Goal: Information Seeking & Learning: Learn about a topic

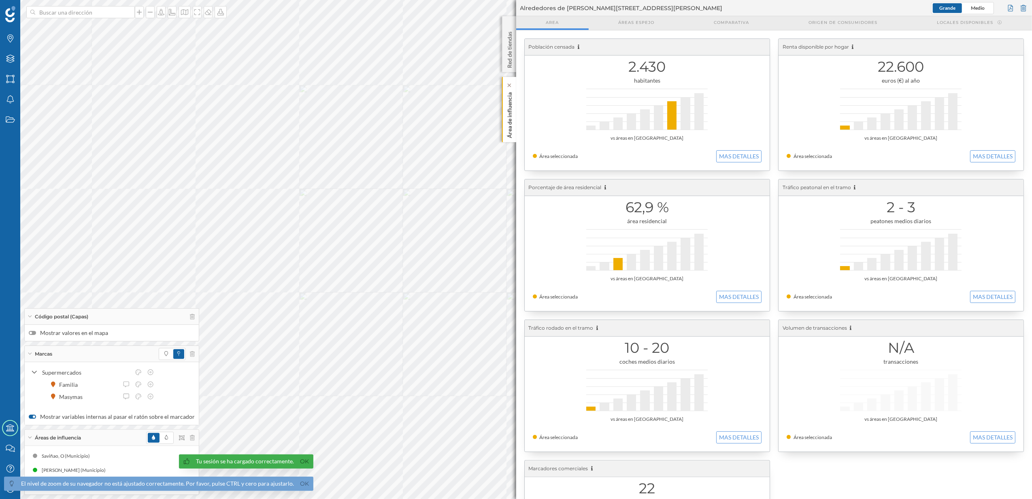
click at [509, 134] on p "Área de influencia" at bounding box center [509, 113] width 8 height 49
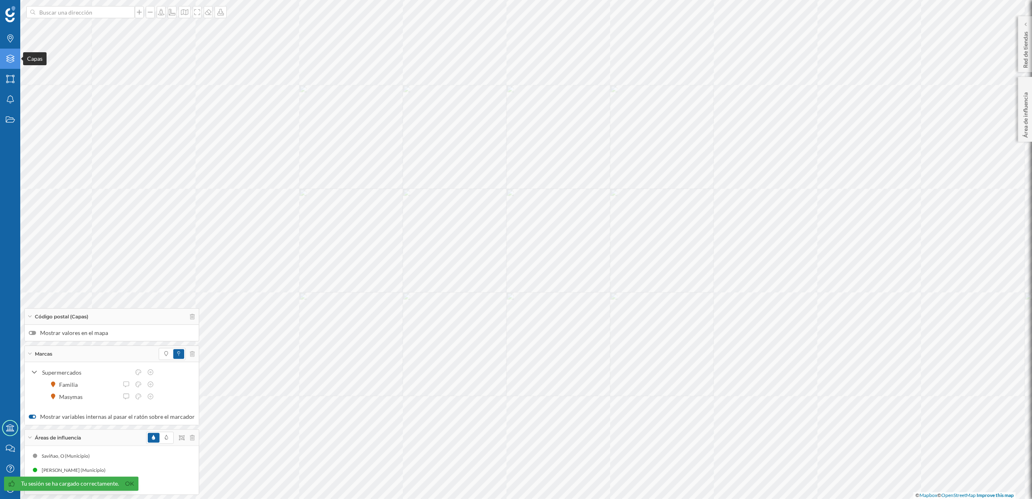
click at [15, 63] on div "Capas" at bounding box center [10, 59] width 20 height 20
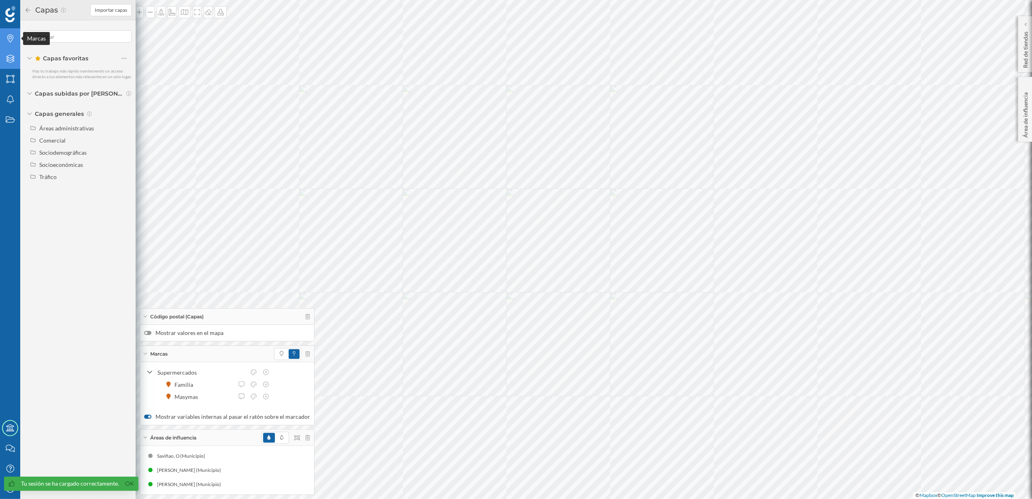
click at [6, 37] on icon "Marcas" at bounding box center [10, 38] width 10 height 8
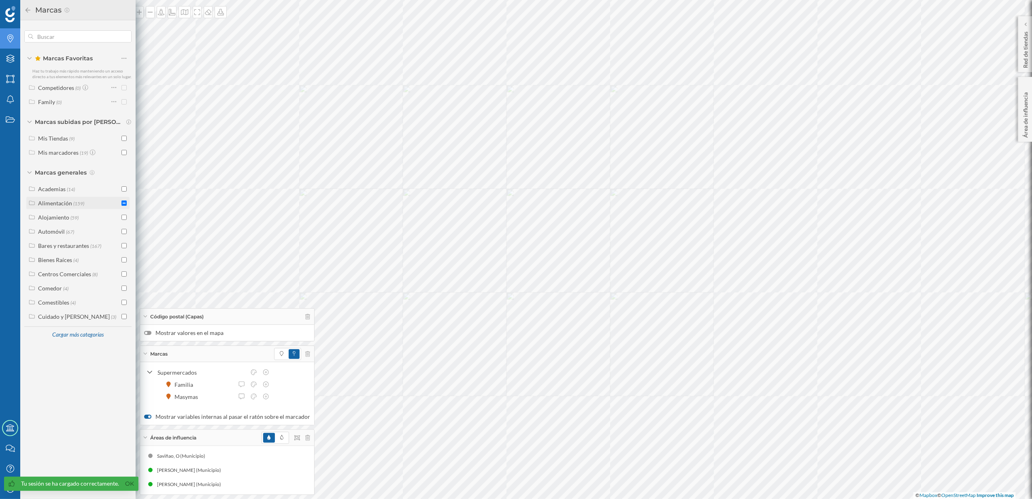
click at [30, 202] on icon at bounding box center [31, 203] width 7 height 6
click at [57, 247] on div "Supermercados" at bounding box center [66, 245] width 39 height 7
click at [88, 399] on div "Cargar más elementos" at bounding box center [87, 404] width 61 height 12
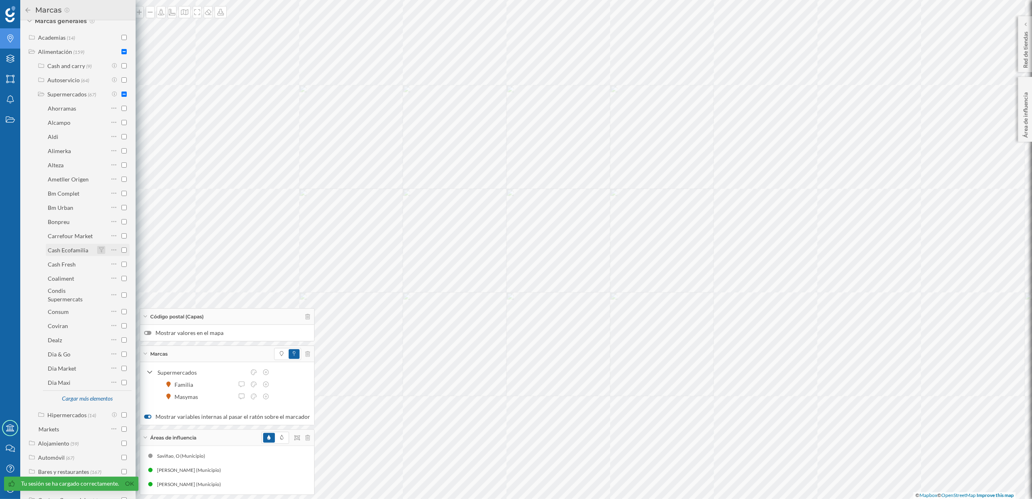
scroll to position [162, 0]
click at [90, 390] on div "Cargar más elementos" at bounding box center [87, 388] width 61 height 12
click at [87, 324] on div "Cargar más elementos" at bounding box center [87, 324] width 61 height 12
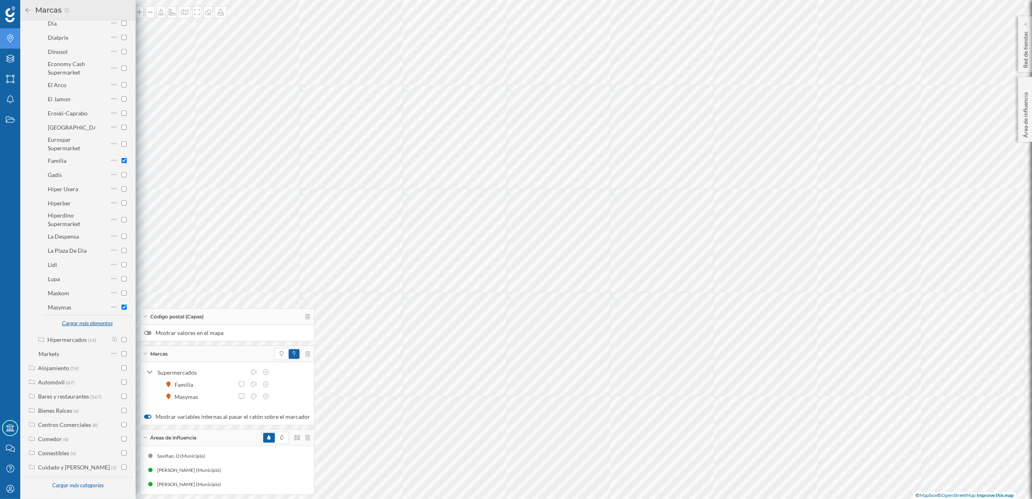
click at [83, 325] on div "Cargar más elementos" at bounding box center [87, 323] width 61 height 12
click at [80, 361] on div "Cargar más elementos" at bounding box center [87, 367] width 61 height 12
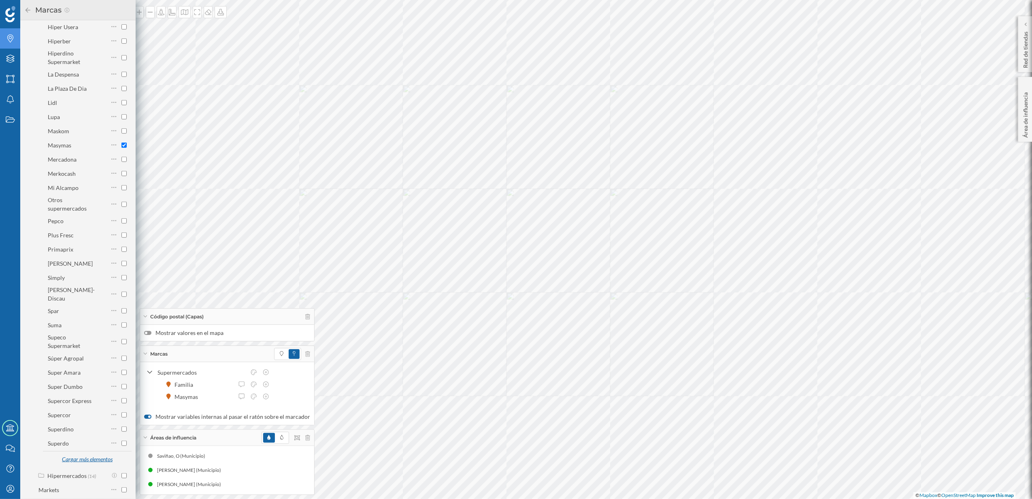
click at [91, 453] on div "Cargar más elementos" at bounding box center [87, 459] width 61 height 12
click at [123, 387] on input "checkbox" at bounding box center [123, 389] width 5 height 5
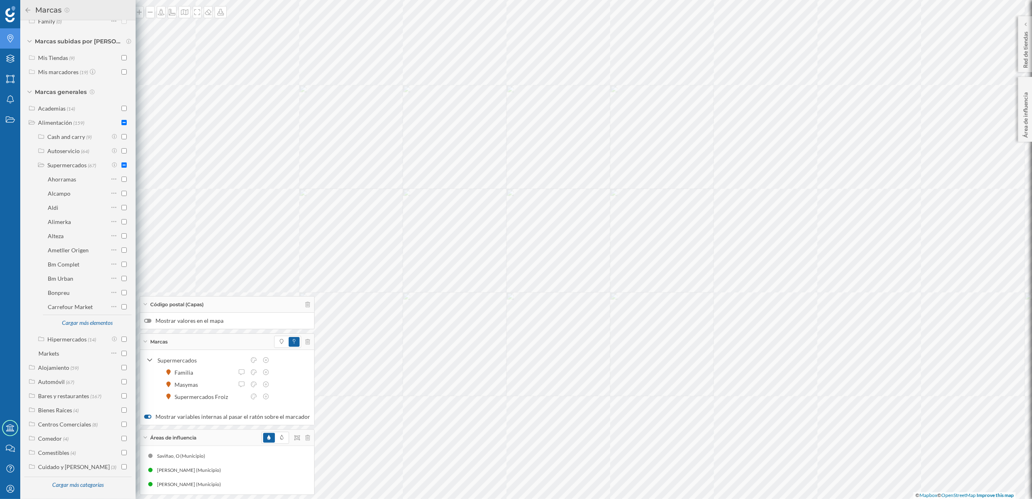
scroll to position [80, 0]
click at [280, 340] on icon at bounding box center [282, 341] width 4 height 5
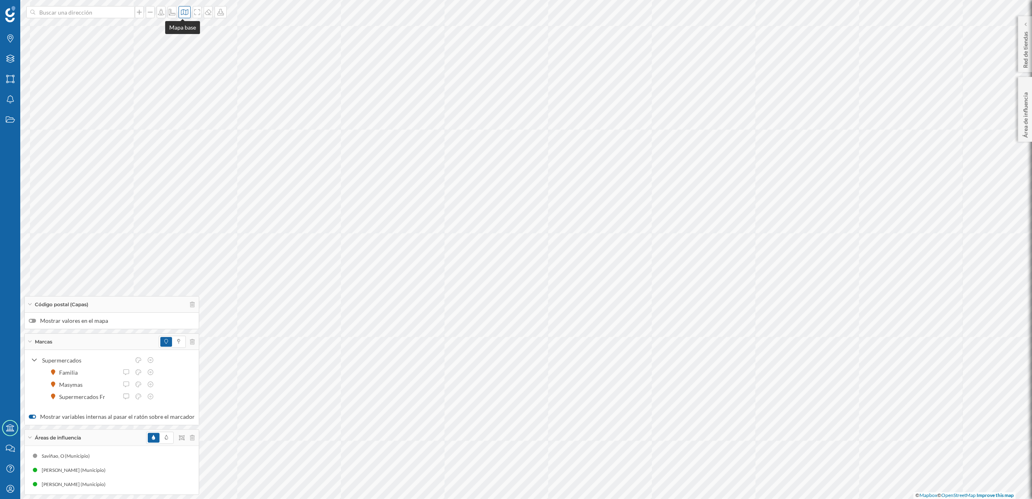
click at [185, 17] on div at bounding box center [185, 12] width 12 height 12
click at [256, 117] on div at bounding box center [254, 114] width 5 height 28
click at [181, 11] on icon at bounding box center [184, 12] width 7 height 6
click at [255, 51] on input "radio" at bounding box center [254, 53] width 5 height 5
click at [36, 320] on label "Mostrar valores en el mapa" at bounding box center [112, 321] width 166 height 8
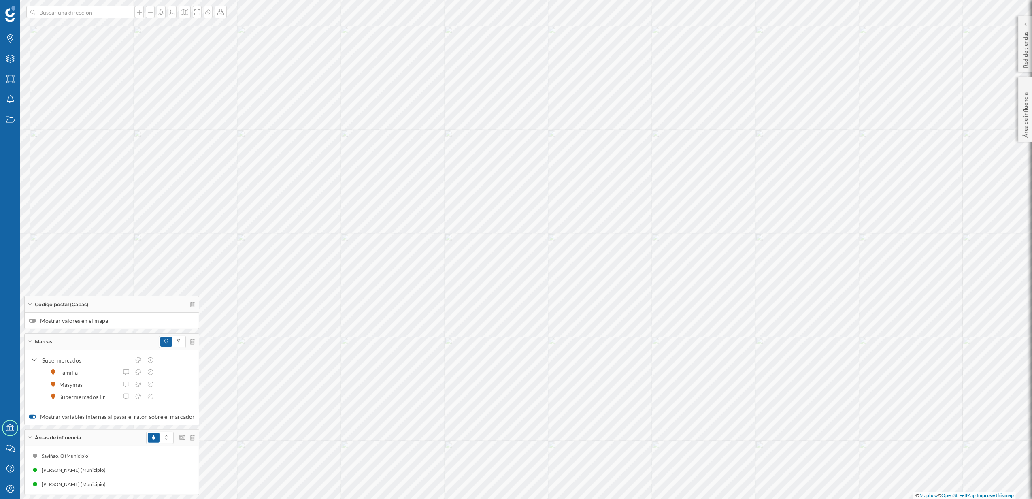
click at [0, 0] on input "Mostrar valores en el mapa" at bounding box center [0, 0] width 0 height 0
click at [30, 321] on div at bounding box center [32, 321] width 7 height 4
click at [0, 0] on input "Mostrar valores en el mapa" at bounding box center [0, 0] width 0 height 0
click at [11, 62] on icon "Capas" at bounding box center [10, 59] width 10 height 8
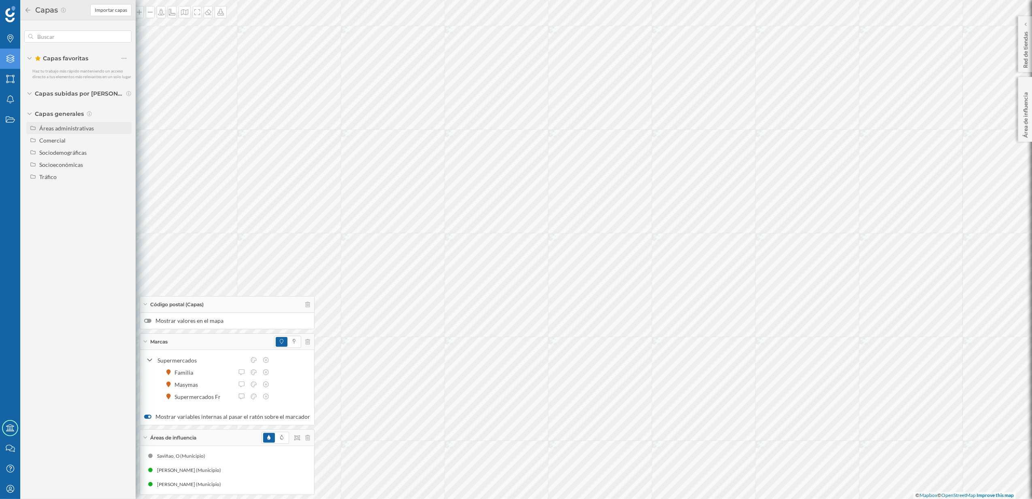
click at [54, 125] on div "Áreas administrativas" at bounding box center [66, 128] width 55 height 7
click at [125, 165] on input "Municipio" at bounding box center [125, 164] width 5 height 5
radio input "true"
click at [27, 13] on div "Capas" at bounding box center [57, 10] width 66 height 13
click at [141, 304] on div "Municipio ([GEOGRAPHIC_DATA])" at bounding box center [227, 304] width 174 height 16
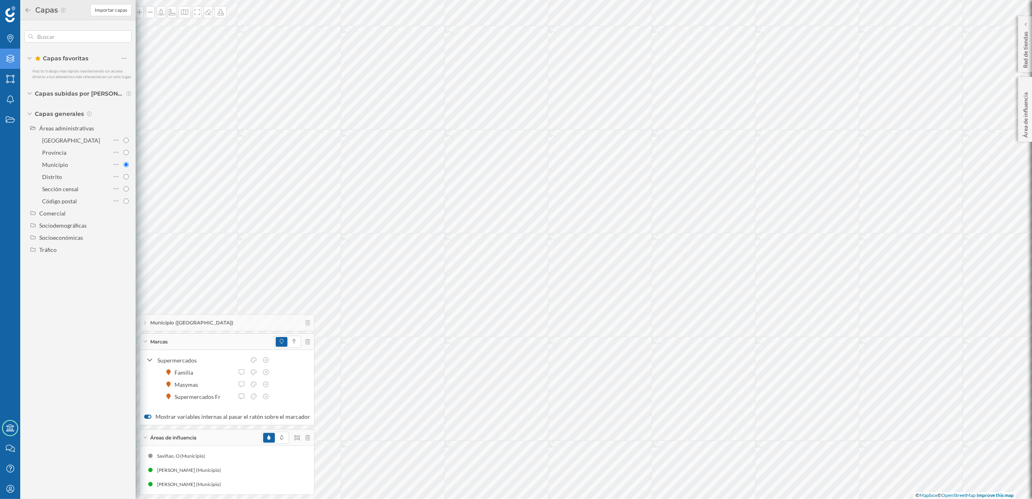
click at [25, 9] on icon at bounding box center [27, 10] width 7 height 6
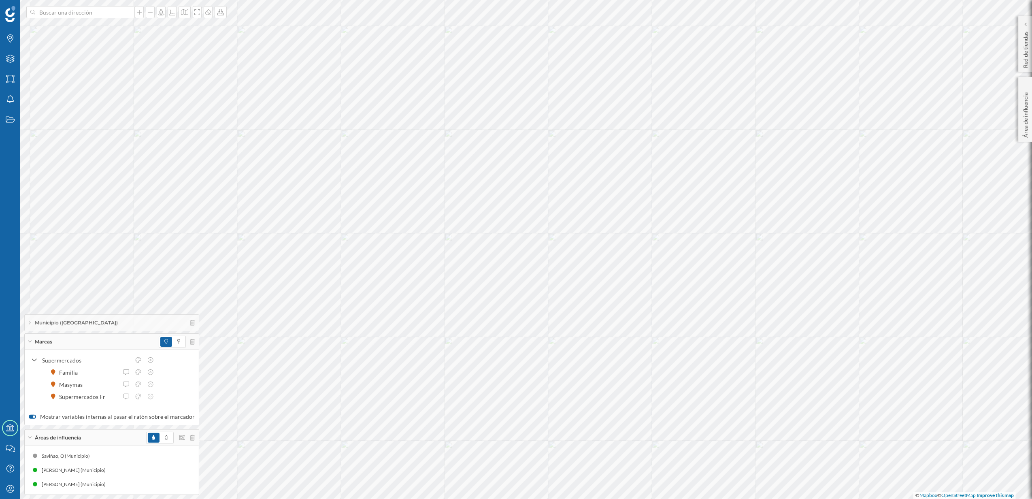
click at [30, 340] on icon at bounding box center [30, 341] width 4 height 2
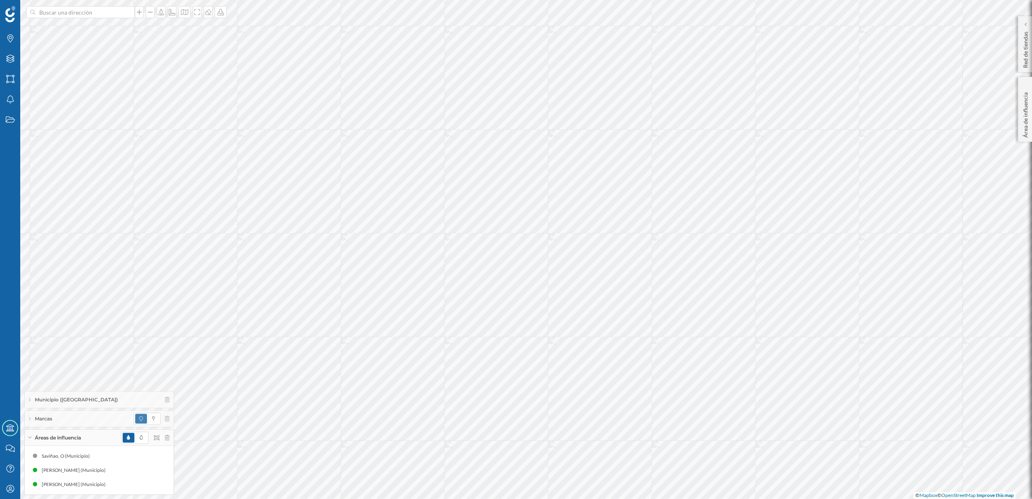
click at [28, 435] on div "Áreas de influencia" at bounding box center [99, 437] width 149 height 16
